Goal: Information Seeking & Learning: Learn about a topic

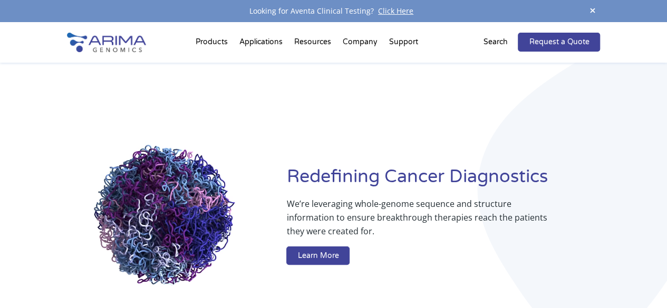
click at [591, 9] on span at bounding box center [592, 11] width 16 height 14
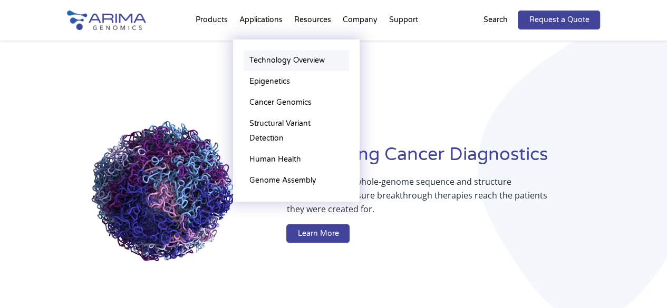
click at [275, 59] on link "Technology Overview" at bounding box center [295, 60] width 105 height 21
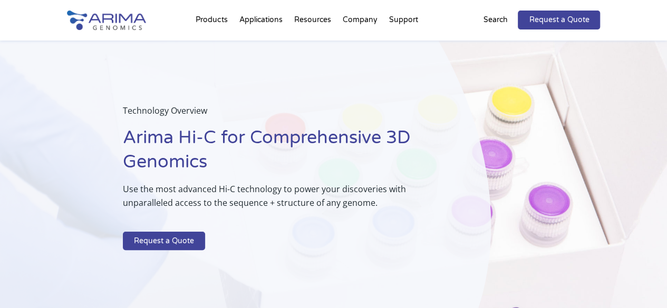
click at [62, 208] on div "Technology Overview Arima Hi-C for Comprehensive 3D Genomics Use the most advan…" at bounding box center [245, 180] width 491 height 278
click at [48, 212] on div "Technology Overview Arima Hi-C for Comprehensive 3D Genomics Use the most advan…" at bounding box center [245, 180] width 491 height 278
